Goal: Task Accomplishment & Management: Manage account settings

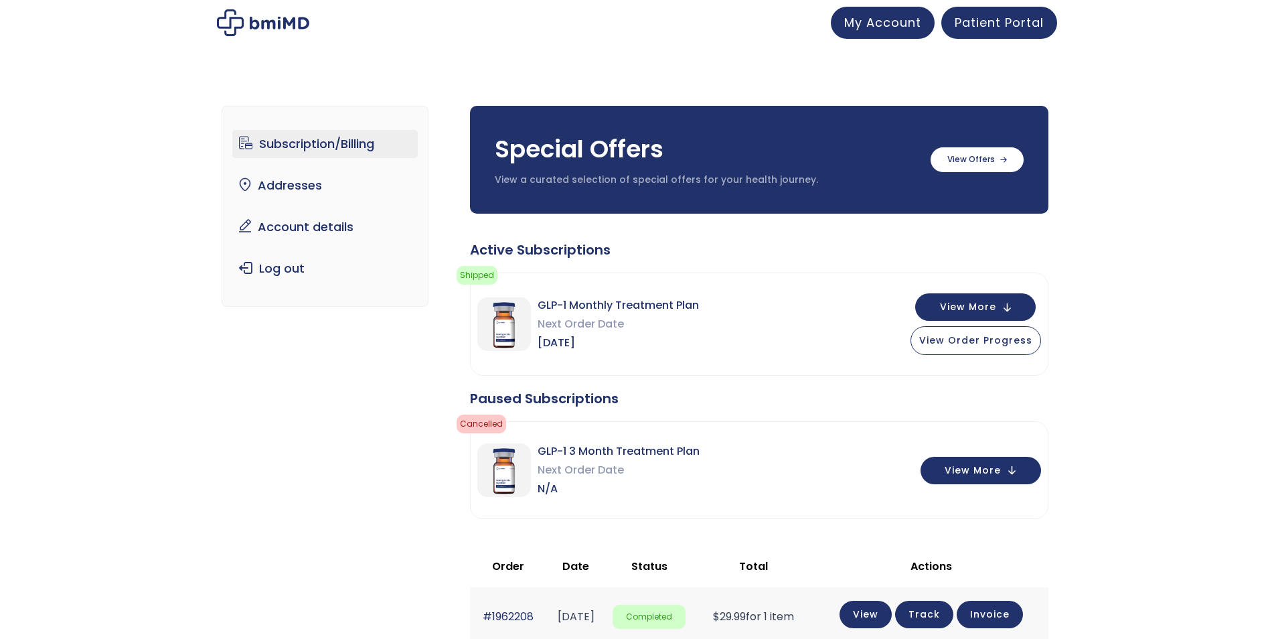
click at [336, 137] on link "Subscription/Billing" at bounding box center [324, 144] width 185 height 28
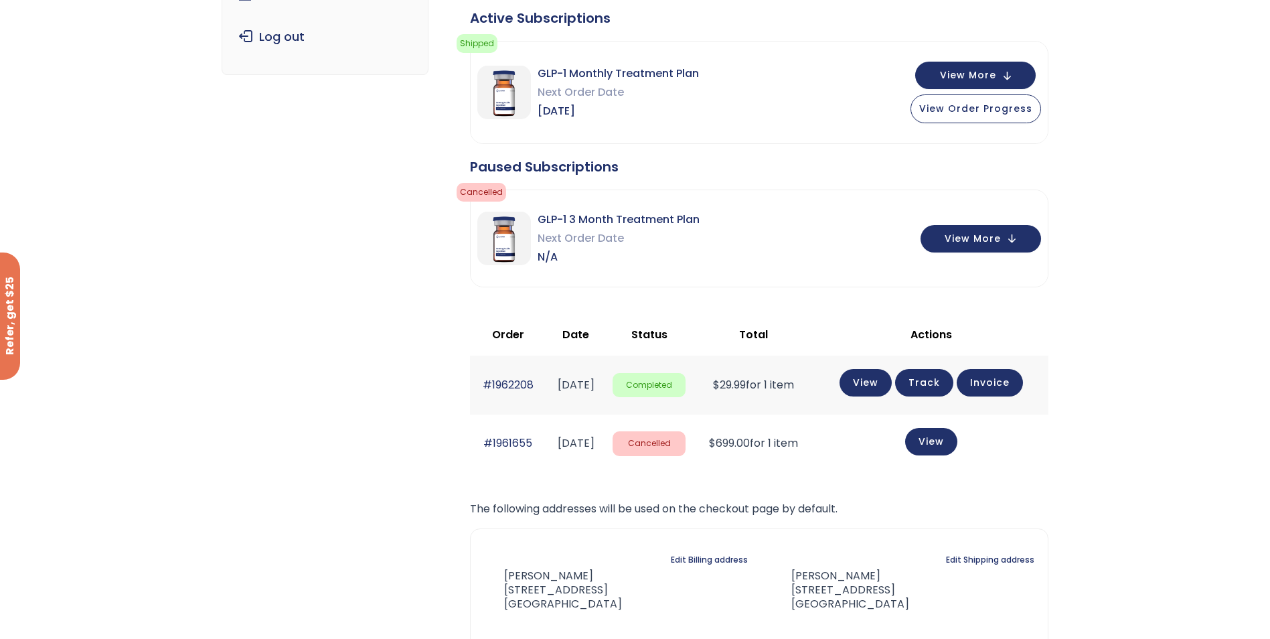
scroll to position [201, 0]
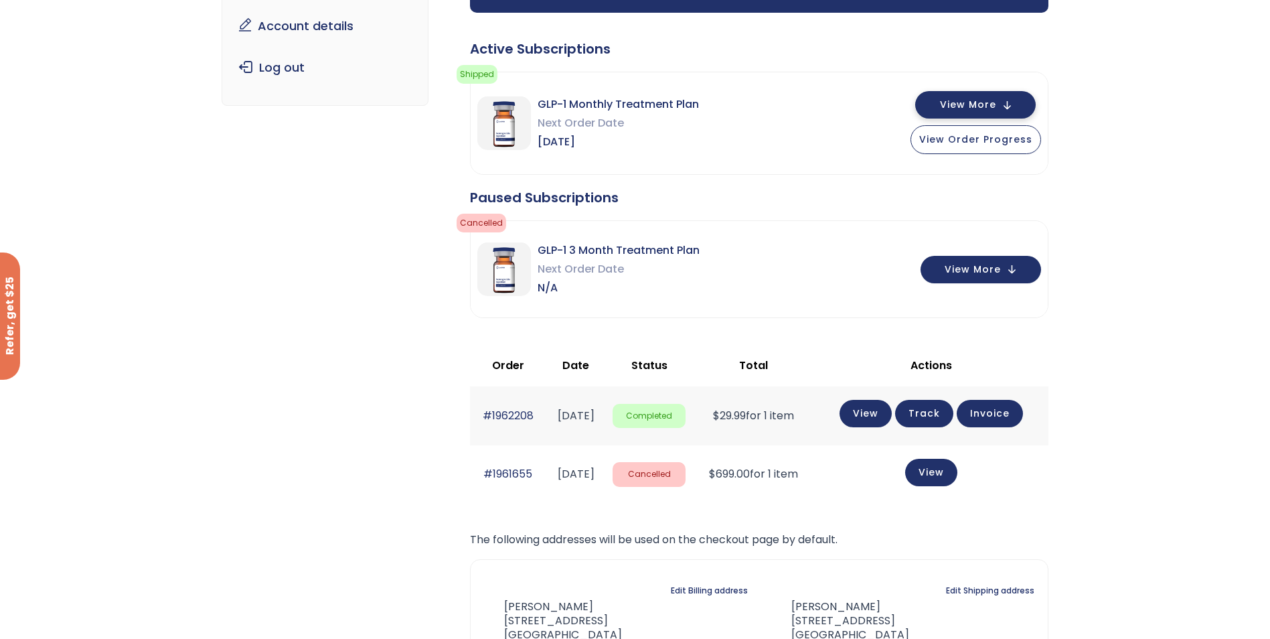
click at [945, 100] on span "View More" at bounding box center [968, 104] width 56 height 9
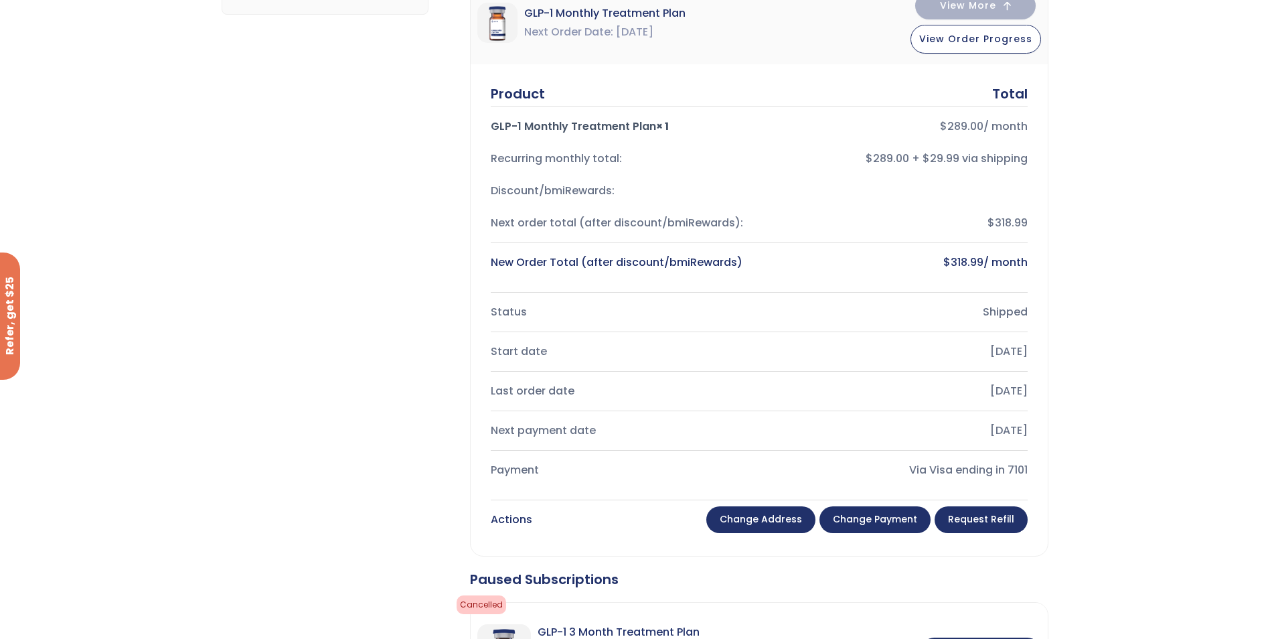
scroll to position [335, 0]
